Goal: Transaction & Acquisition: Purchase product/service

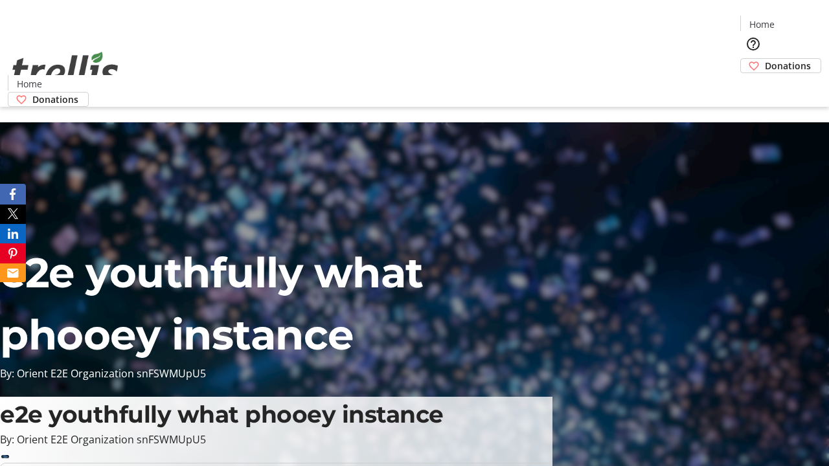
click at [765, 59] on span "Donations" at bounding box center [788, 66] width 46 height 14
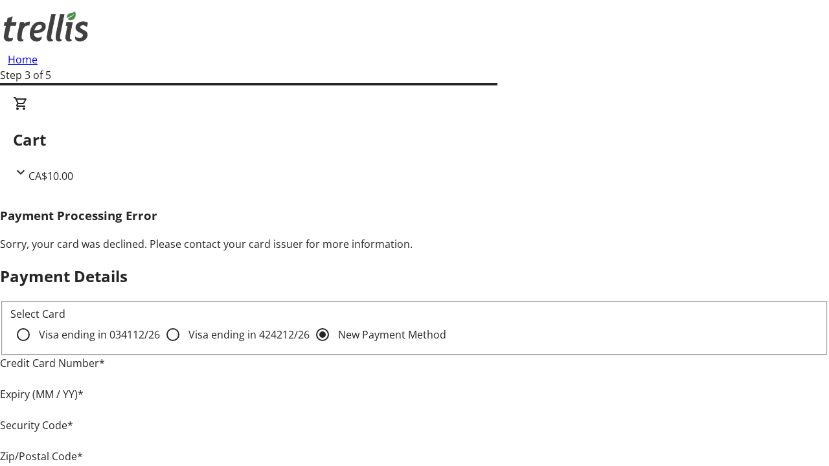
click at [160, 346] on input "Visa ending in 4242 12/26" at bounding box center [173, 335] width 26 height 26
radio input "true"
